Goal: Navigation & Orientation: Find specific page/section

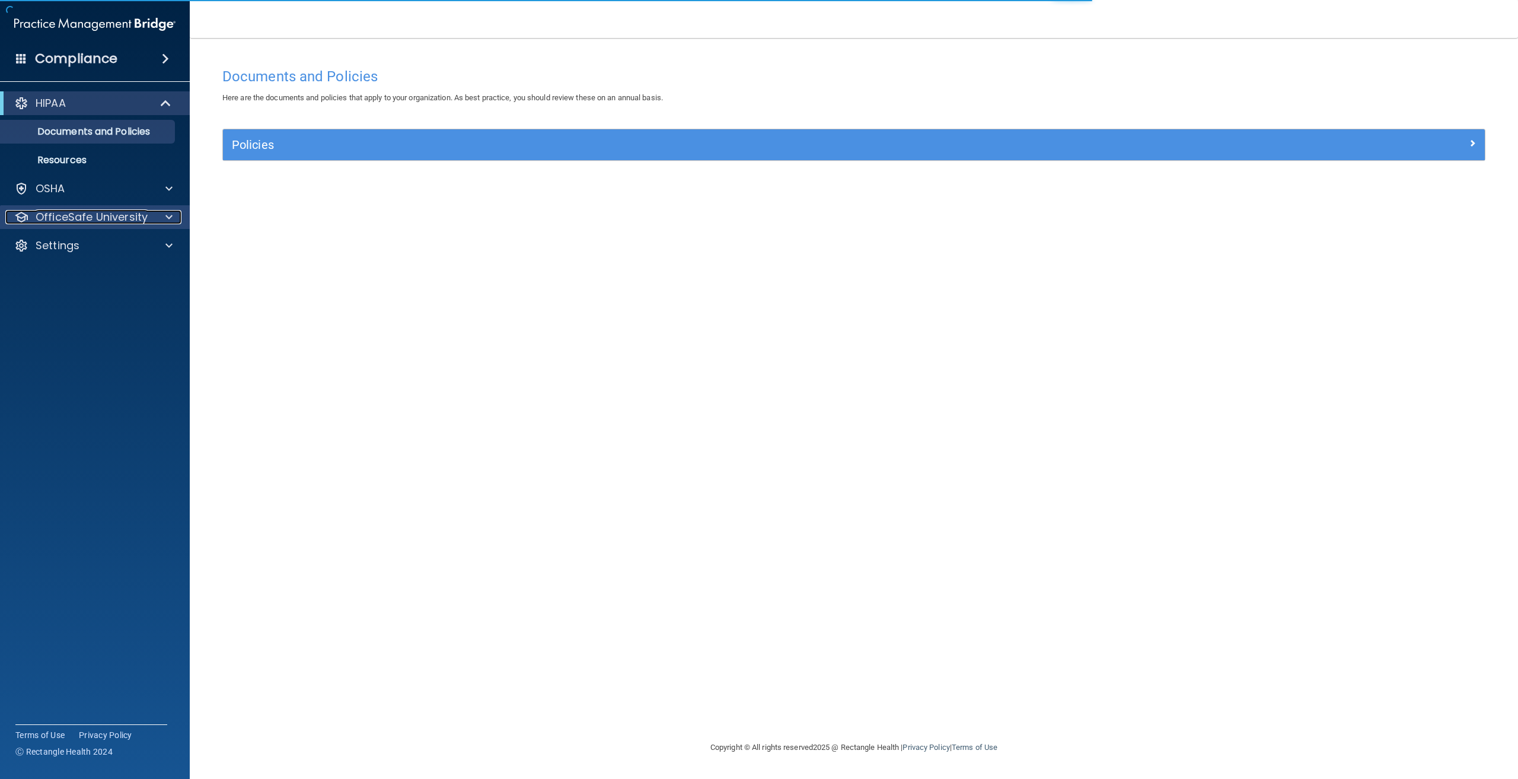
click at [87, 219] on p "OfficeSafe University" at bounding box center [92, 217] width 112 height 14
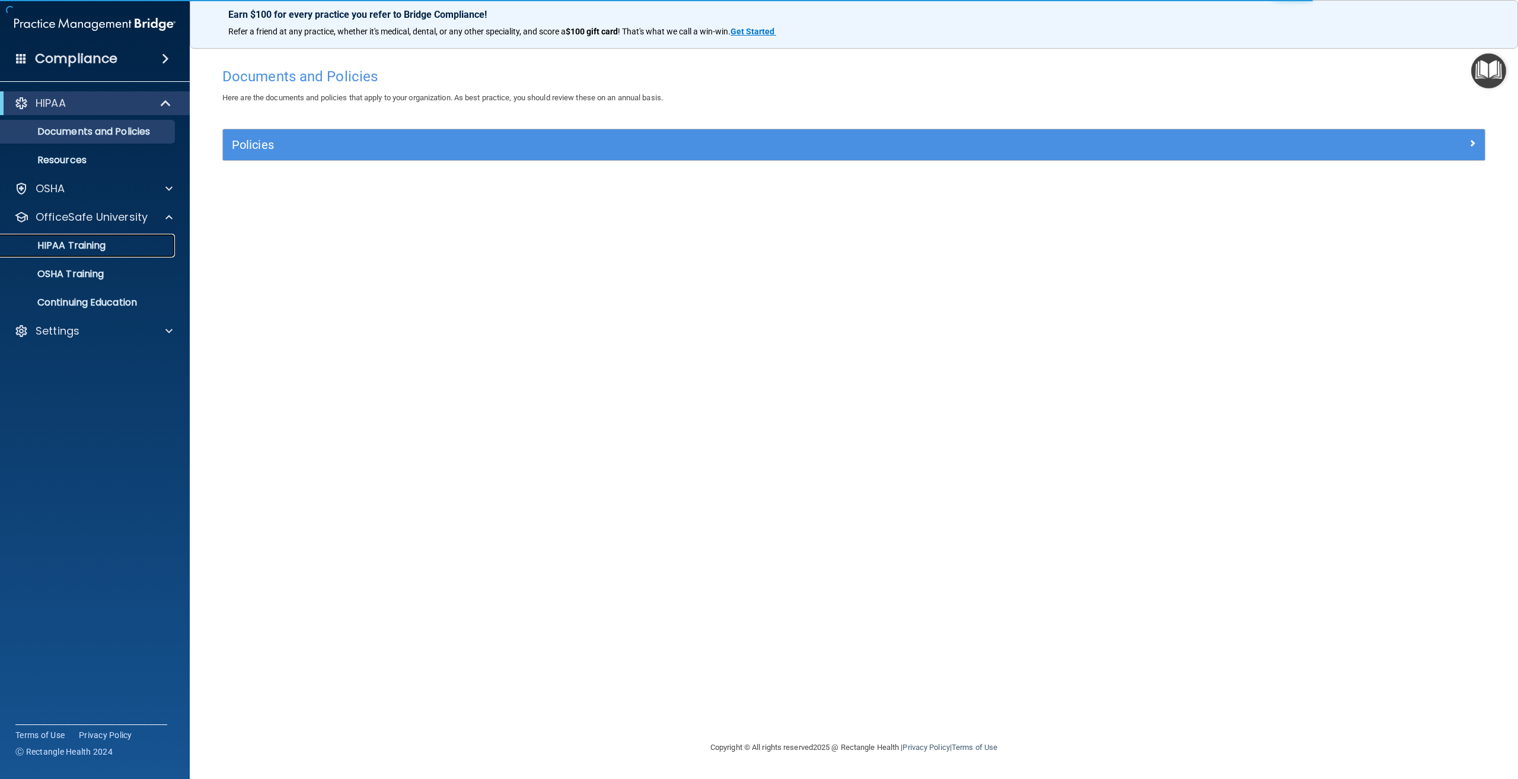
click at [100, 254] on link "HIPAA Training" at bounding box center [81, 246] width 187 height 24
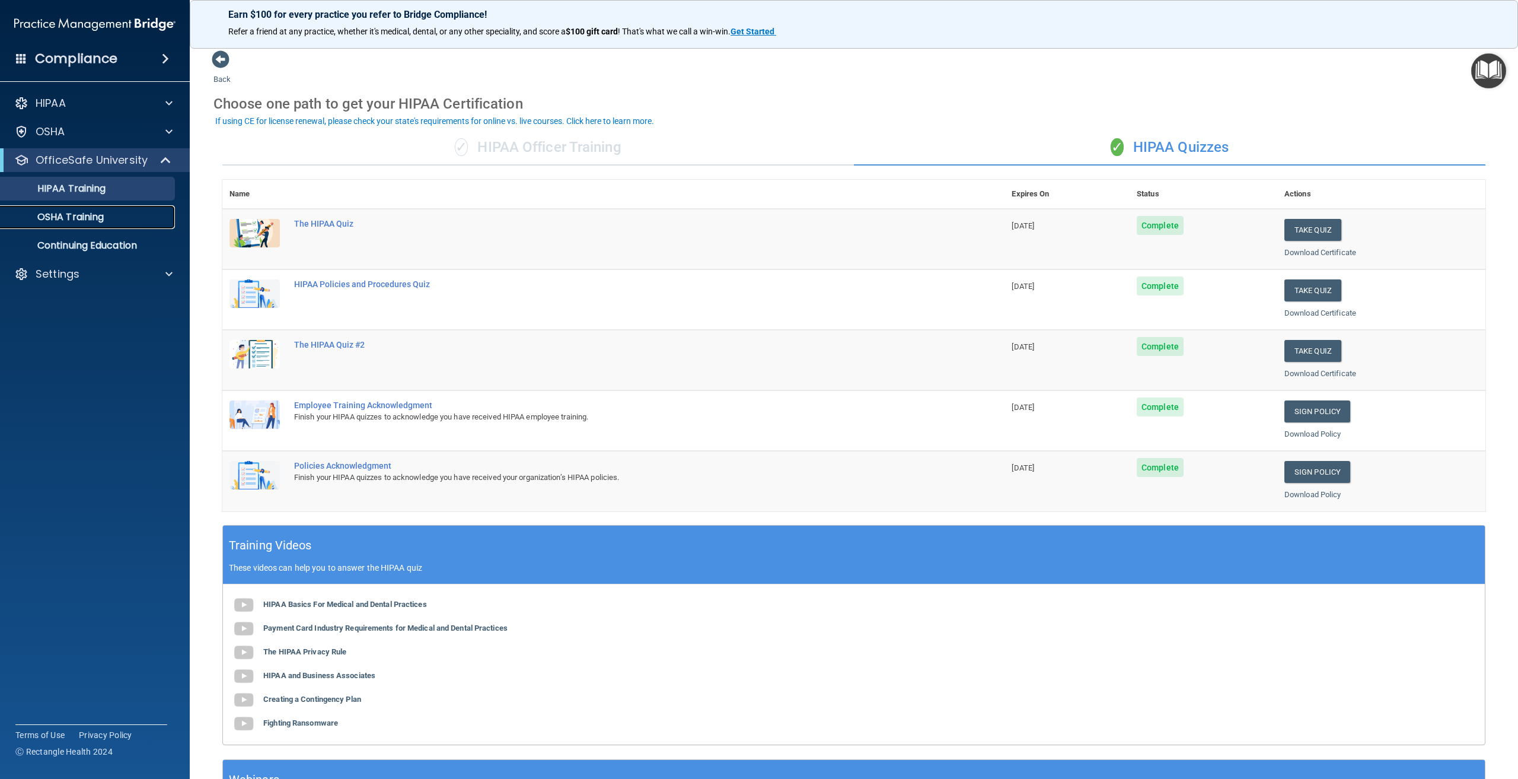
click at [89, 215] on p "OSHA Training" at bounding box center [56, 217] width 96 height 12
